Goal: Information Seeking & Learning: Find specific fact

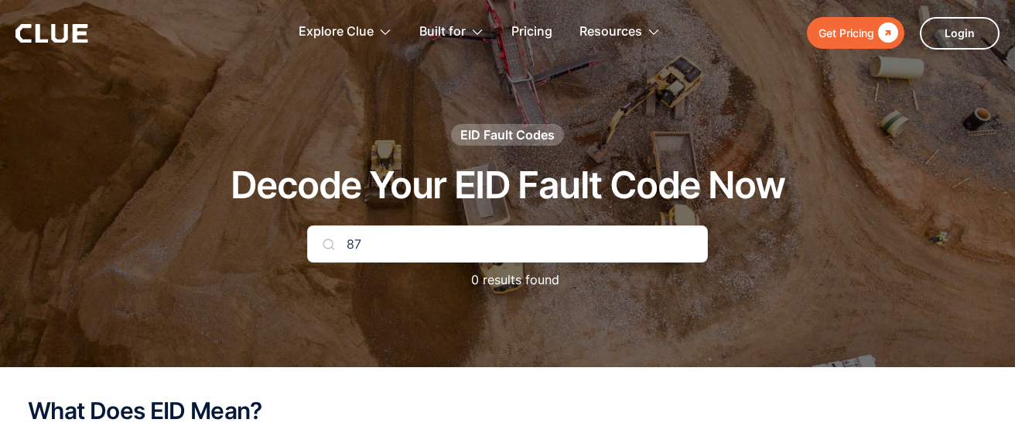
type input "8"
click at [360, 238] on input "text" at bounding box center [507, 243] width 401 height 37
type input "1"
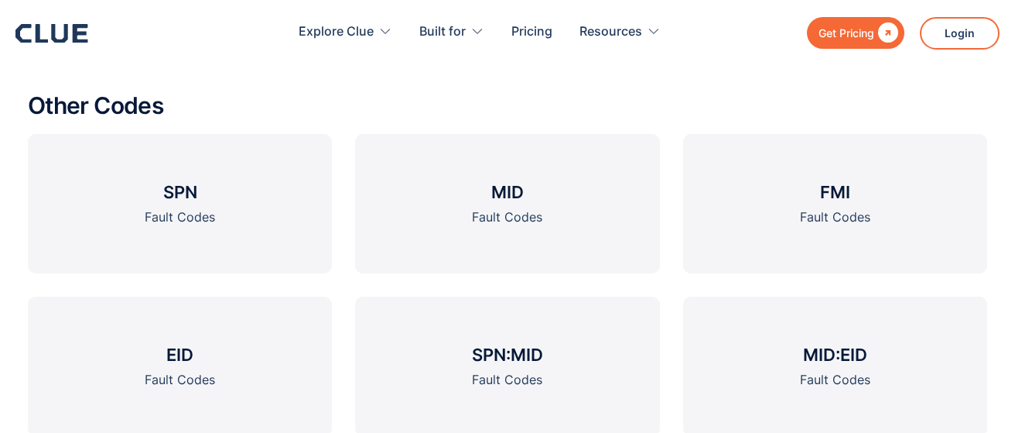
scroll to position [1486, 0]
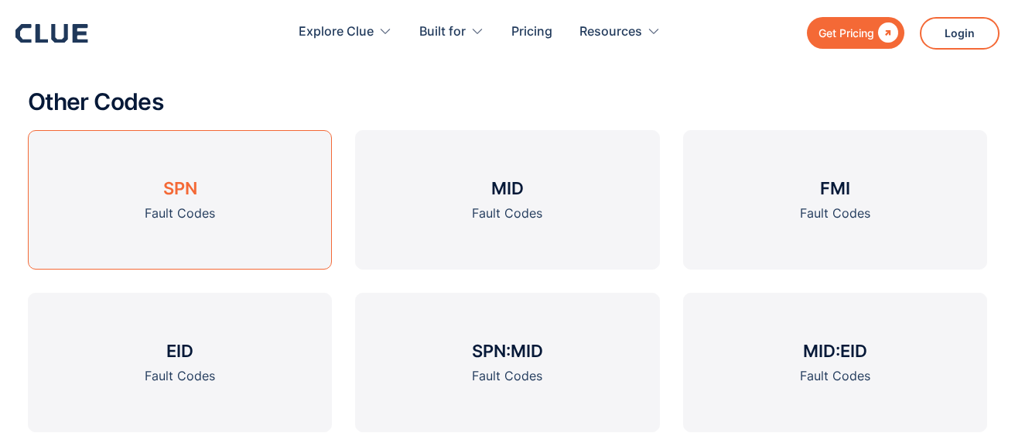
click at [241, 218] on link "SPN Fault Codes" at bounding box center [180, 199] width 304 height 139
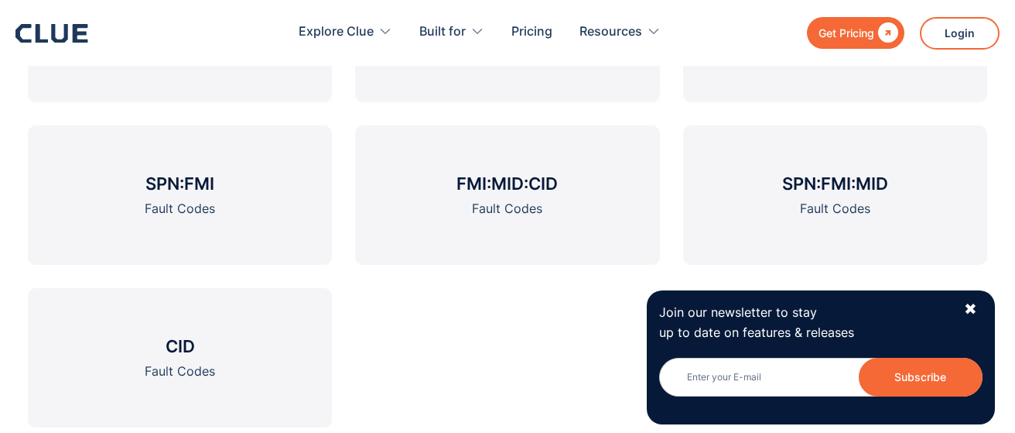
scroll to position [1785, 0]
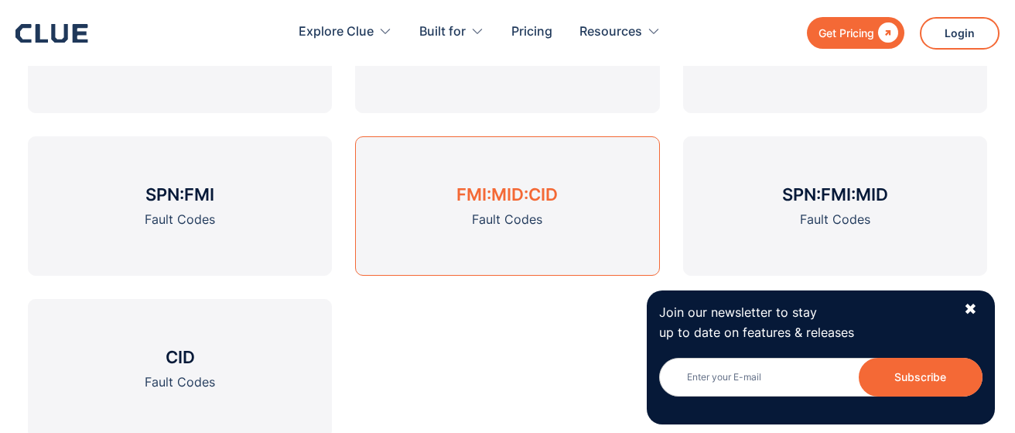
click at [542, 195] on h3 "FMI:MID:CID" at bounding box center [507, 194] width 101 height 23
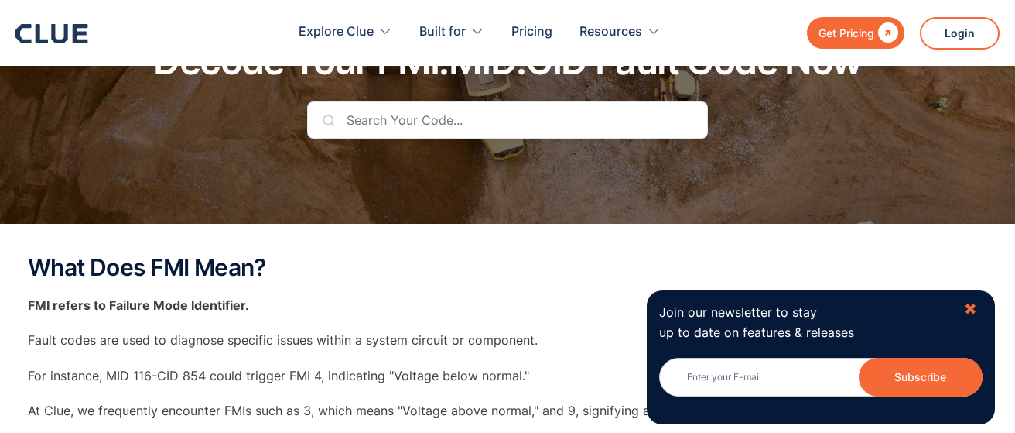
click at [968, 309] on div "✖" at bounding box center [970, 308] width 13 height 19
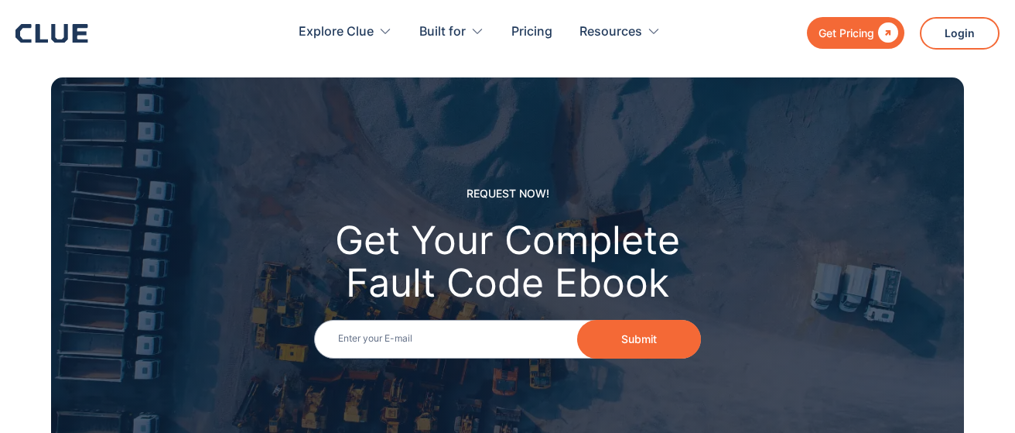
scroll to position [2773, 0]
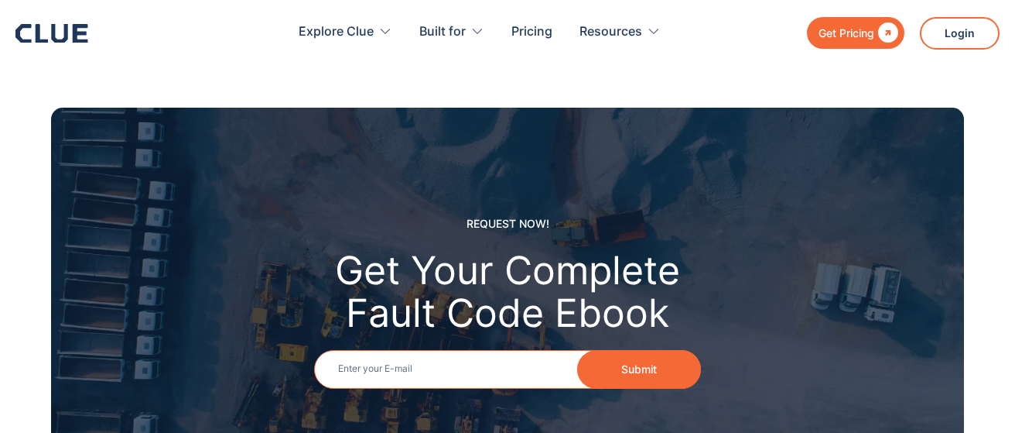
click at [341, 365] on input "Email" at bounding box center [507, 369] width 387 height 39
type input "mountainmotorsnc@aol.com"
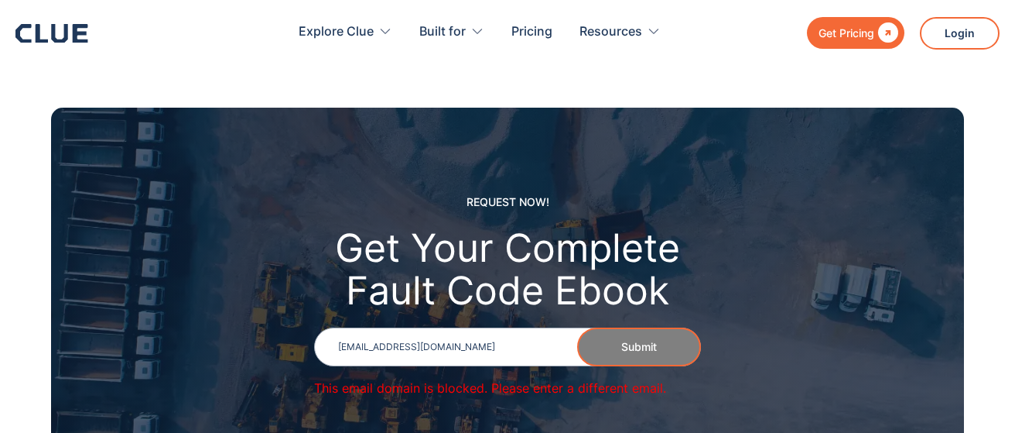
click at [754, 393] on div "REQUEST NOW! Get Your Complete Fault Code Ebook Email mountainmotorsnc@aol.com …" at bounding box center [507, 301] width 913 height 387
click at [469, 335] on input "mountainmotorsnc@aol.com" at bounding box center [507, 346] width 387 height 39
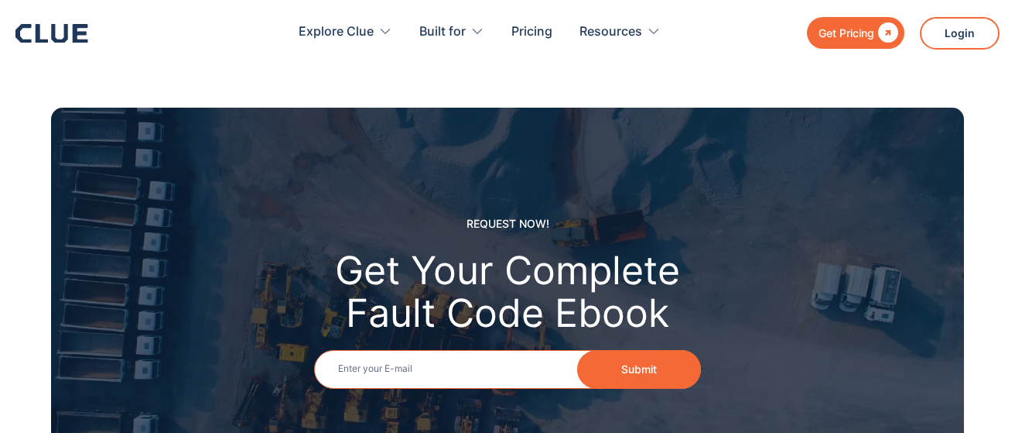
click at [364, 365] on input "Email" at bounding box center [507, 369] width 387 height 39
click at [609, 377] on button "Submit" at bounding box center [639, 369] width 124 height 39
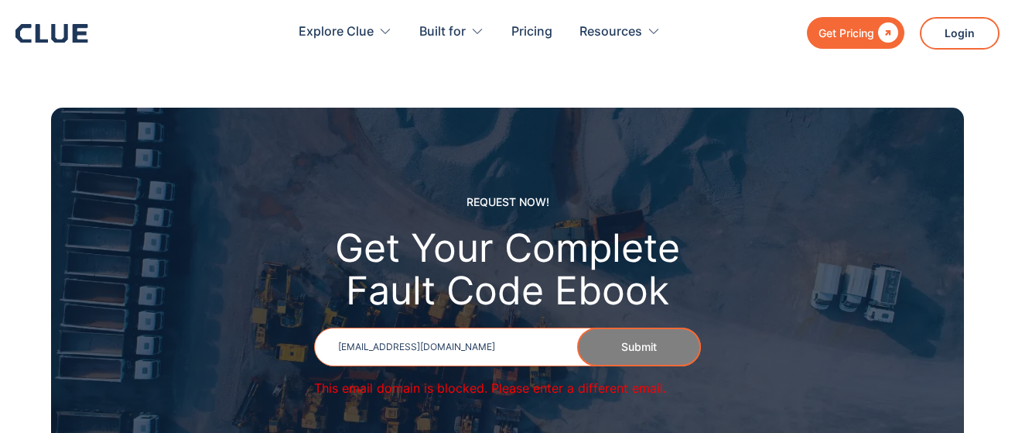
click at [419, 345] on input "mountainmotorsnc@aol.com" at bounding box center [507, 346] width 387 height 39
click at [727, 382] on div "REQUEST NOW! Get Your Complete Fault Code Ebook Email mountainmotors1@aol.com S…" at bounding box center [507, 301] width 913 height 387
click at [466, 337] on input "mountainmotors1@aol.com" at bounding box center [507, 346] width 387 height 39
click at [460, 349] on input "mountainmotors1@aol.com" at bounding box center [507, 346] width 387 height 39
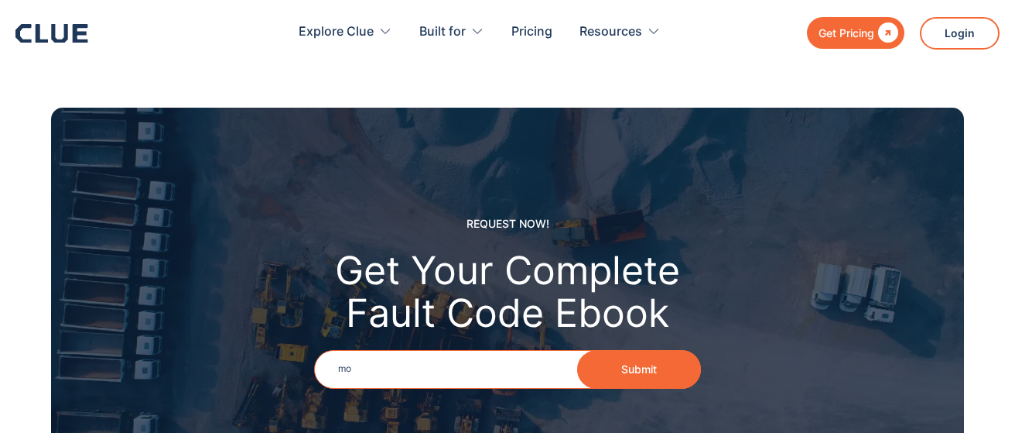
type input "m"
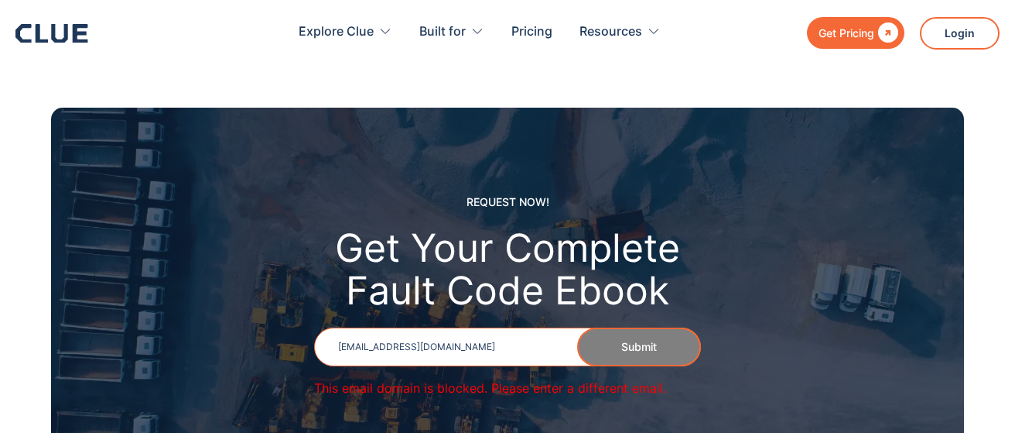
type input "mounainmotors1@aol.com"
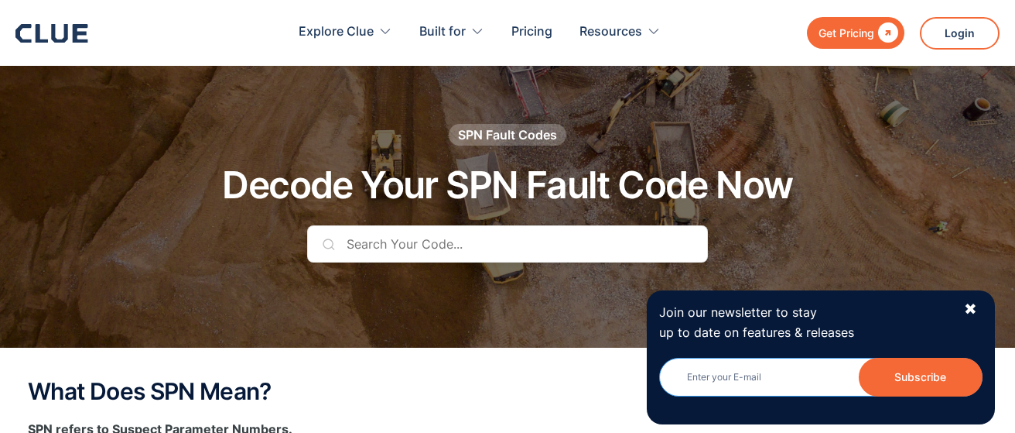
click at [717, 379] on input "Newsletter" at bounding box center [820, 377] width 323 height 39
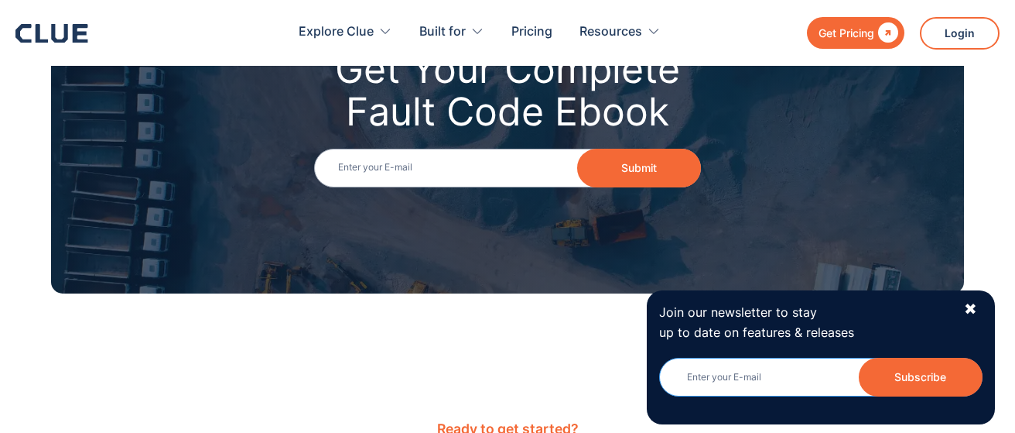
type input "mountainmotorsnc@aol.com"
click at [971, 305] on div "✖" at bounding box center [970, 308] width 13 height 19
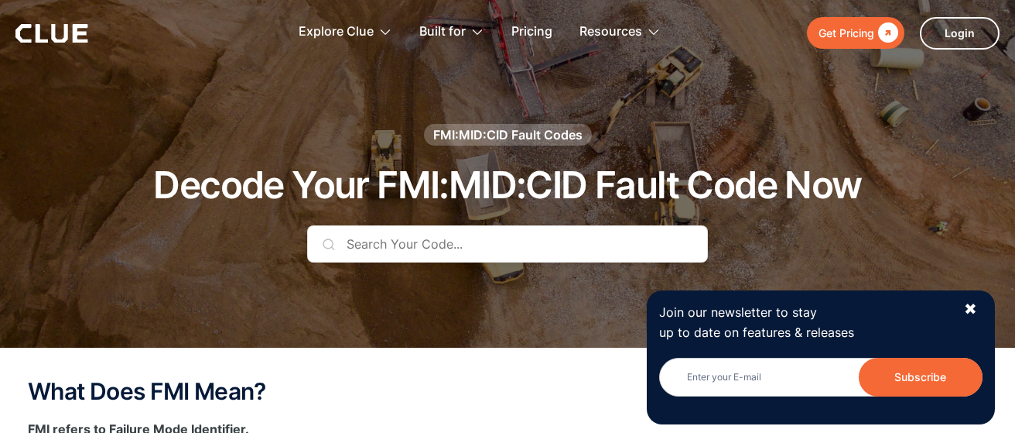
click at [357, 236] on input "text" at bounding box center [507, 243] width 401 height 37
type input "879-1"
